Goal: Task Accomplishment & Management: Use online tool/utility

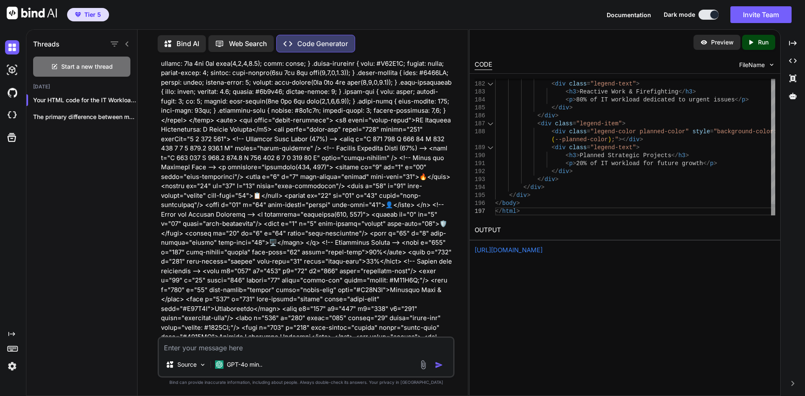
scroll to position [252, 0]
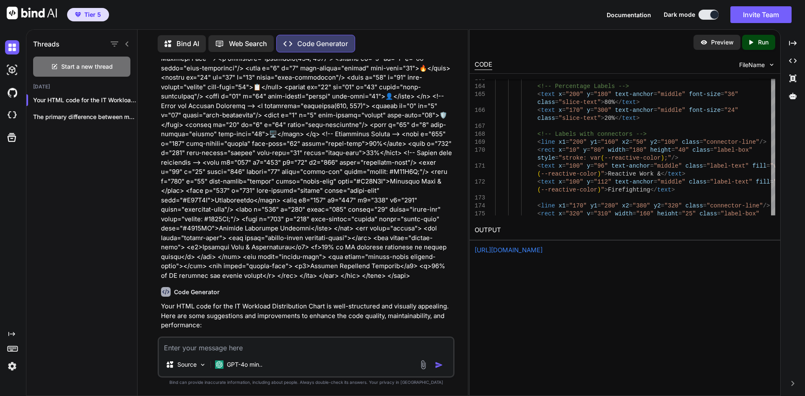
click at [542, 249] on link "[URL][DOMAIN_NAME]" at bounding box center [509, 250] width 68 height 8
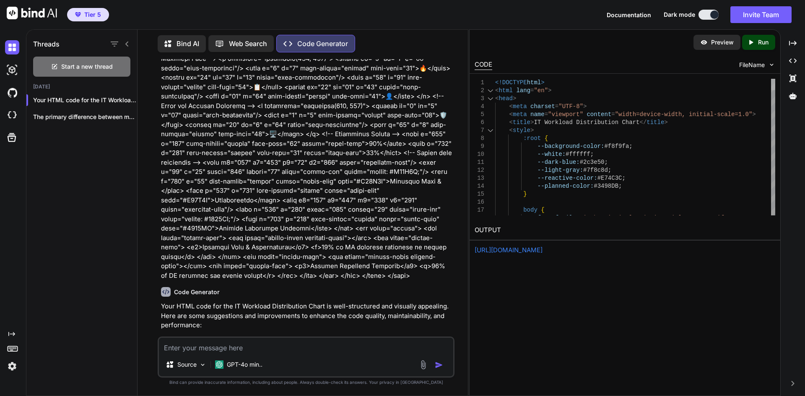
click at [771, 79] on div at bounding box center [773, 84] width 4 height 11
click at [94, 114] on p "The primary difference between my capabilities and..." at bounding box center [85, 117] width 104 height 8
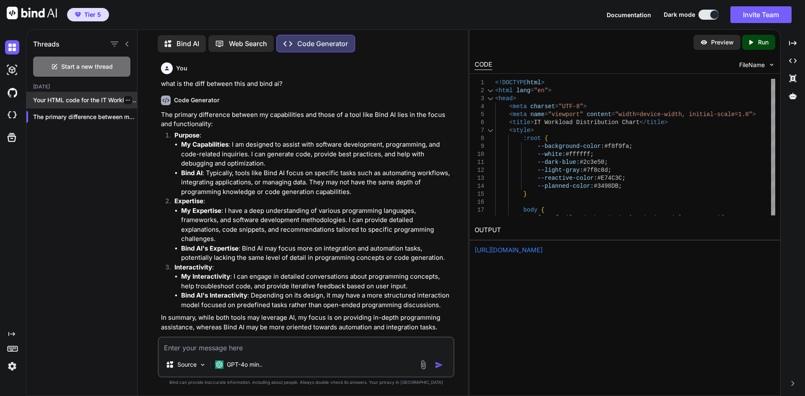
click at [125, 98] on icon "button" at bounding box center [127, 100] width 5 height 5
click at [139, 132] on span "Delete" at bounding box center [147, 131] width 18 height 8
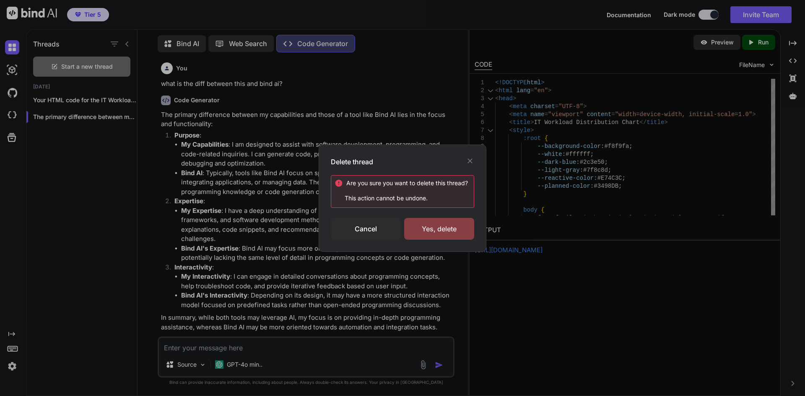
click at [463, 231] on div "Yes, delete" at bounding box center [439, 229] width 70 height 22
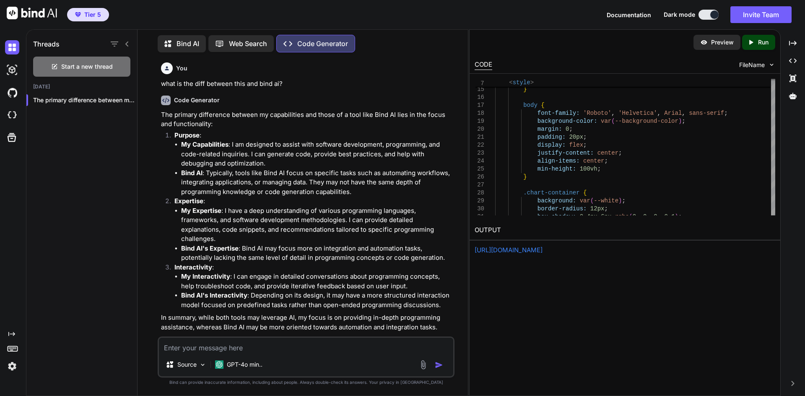
click at [542, 248] on link "[URL][DOMAIN_NAME]" at bounding box center [509, 250] width 68 height 8
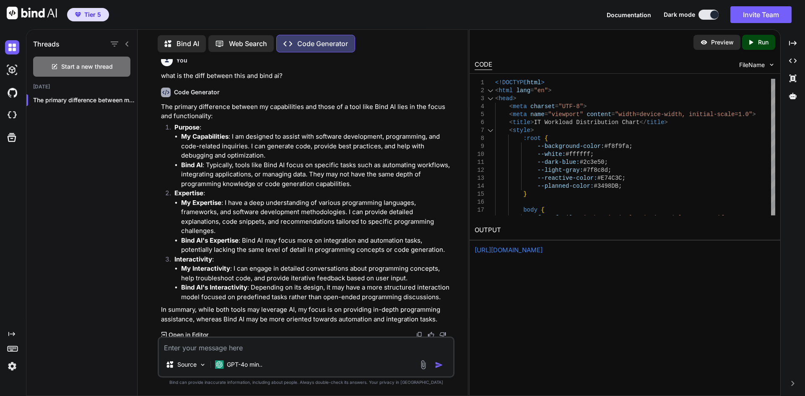
scroll to position [10, 0]
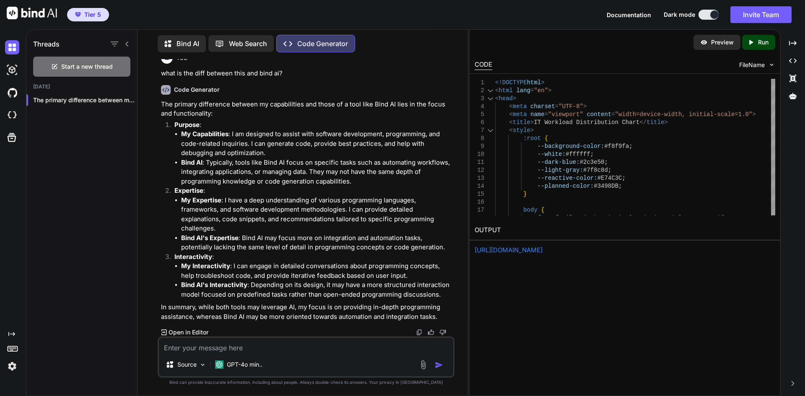
click at [234, 40] on p "Web Search" at bounding box center [248, 44] width 38 height 10
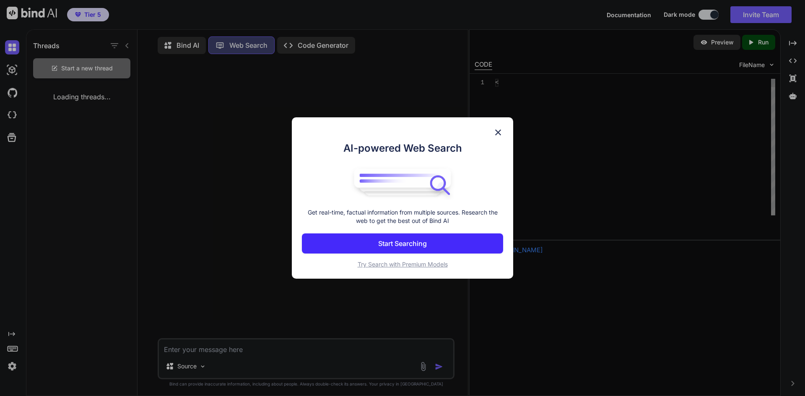
scroll to position [4, 0]
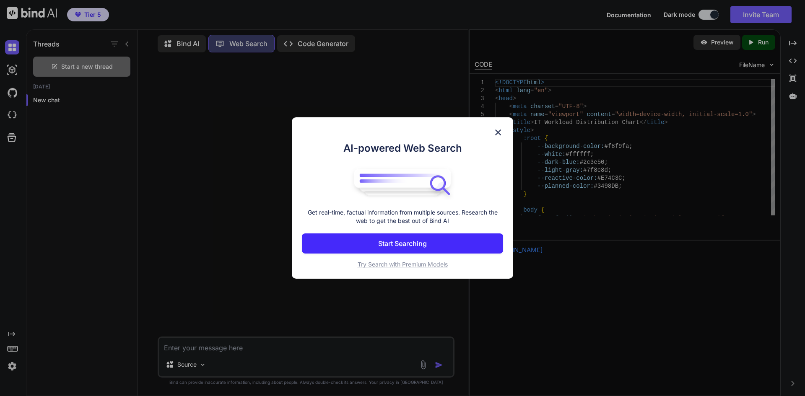
click at [503, 132] on div "AI-powered Web Search Get real-time, factual information from multiple sources.…" at bounding box center [402, 198] width 221 height 162
click at [498, 132] on img at bounding box center [498, 132] width 10 height 10
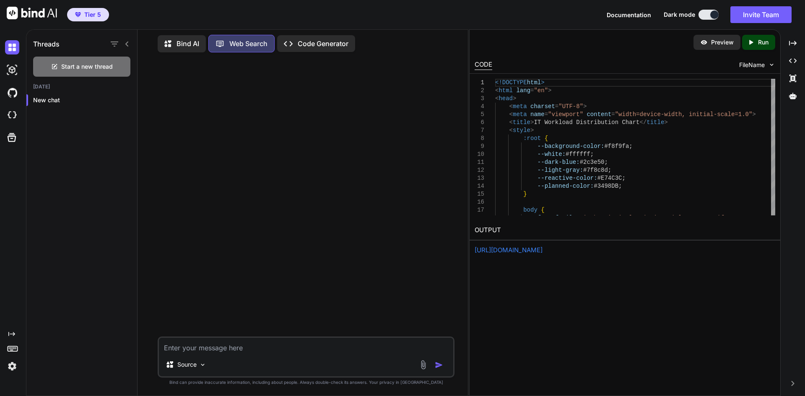
click at [184, 41] on p "Bind AI" at bounding box center [187, 44] width 23 height 10
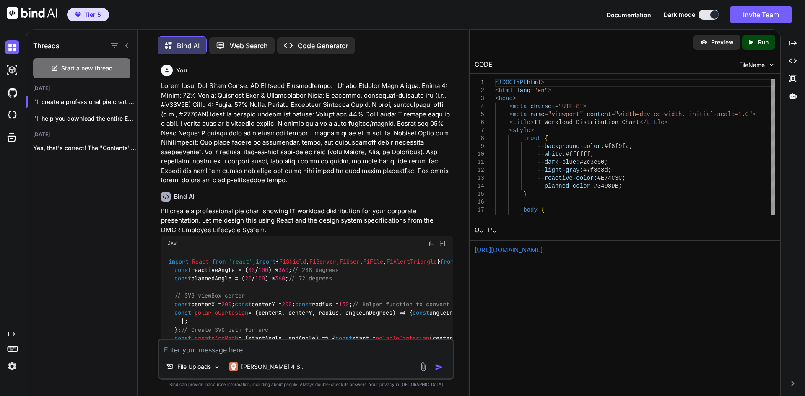
scroll to position [4, 0]
